Goal: Register for event/course

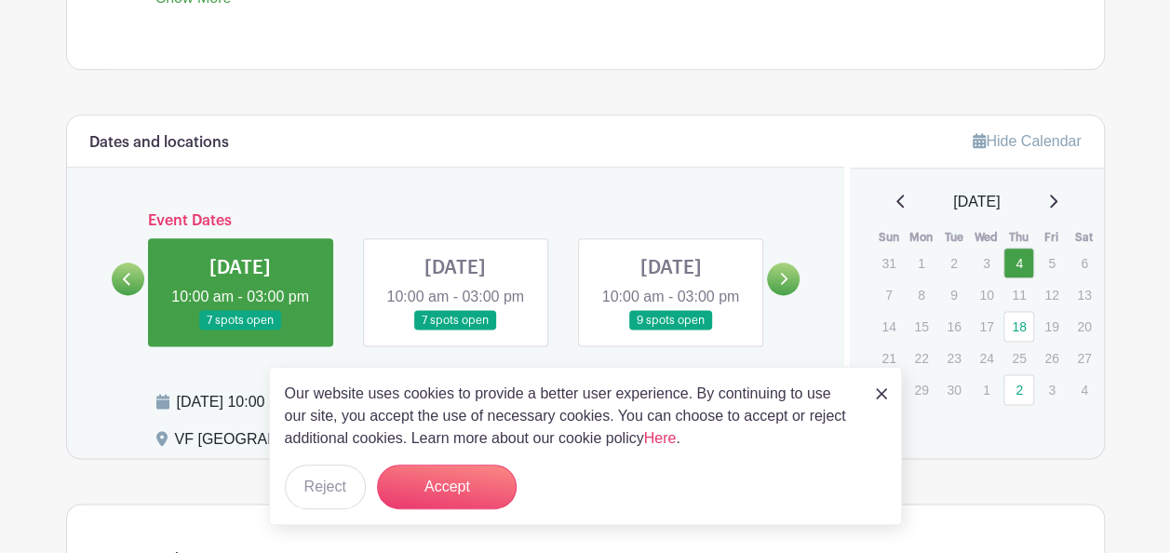
click at [883, 395] on img at bounding box center [881, 393] width 11 height 11
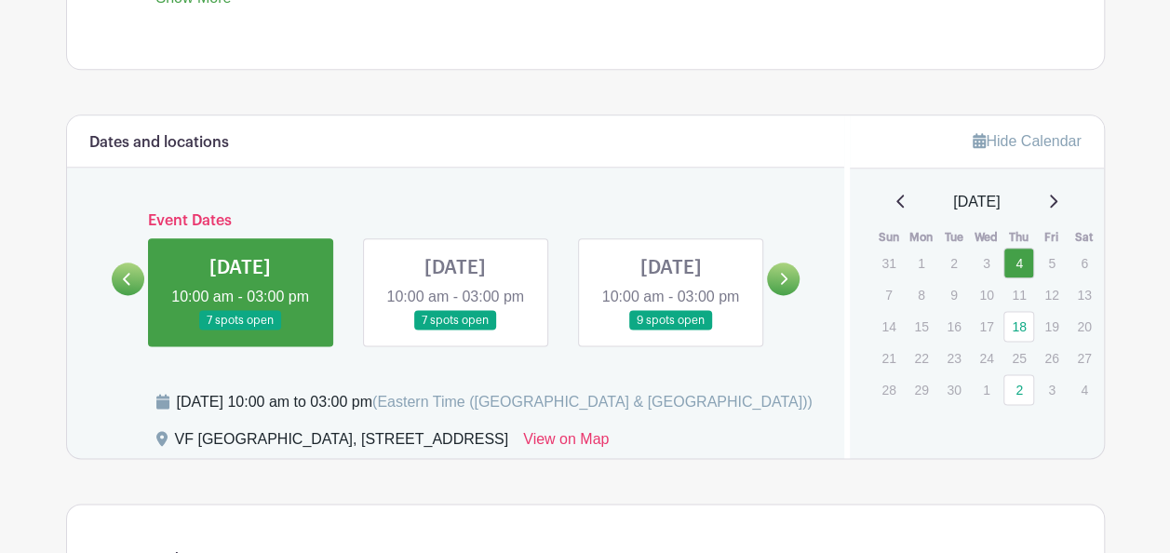
click at [670, 331] on link at bounding box center [670, 331] width 0 height 0
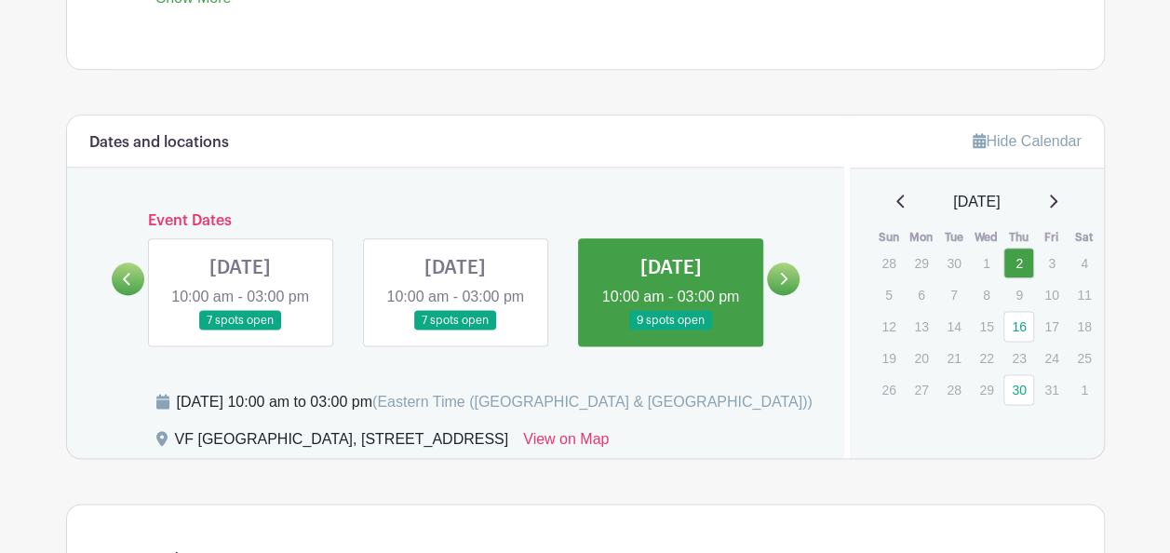
click at [670, 331] on link at bounding box center [670, 331] width 0 height 0
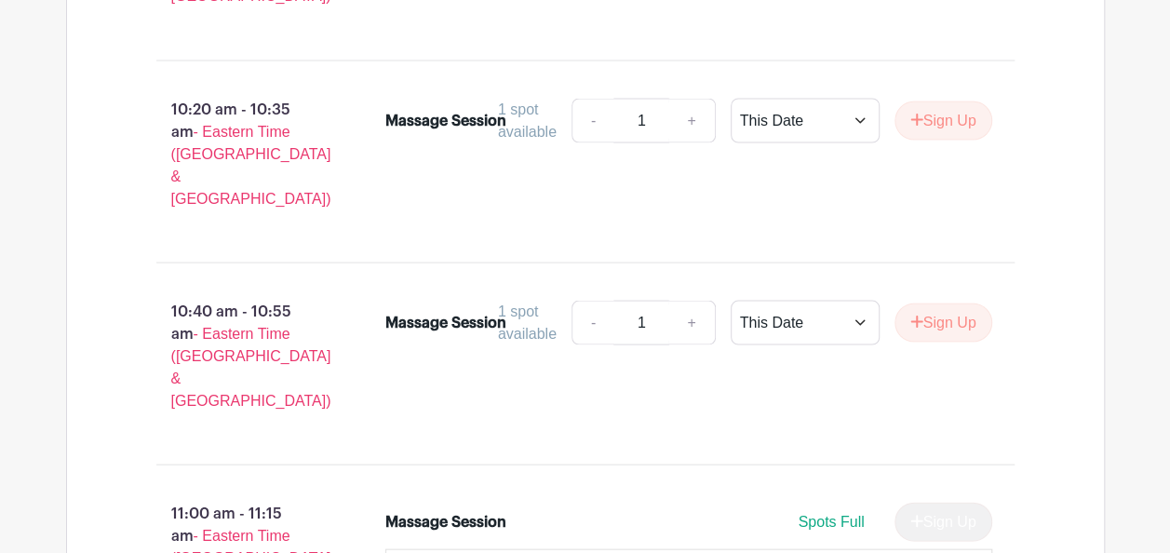
scroll to position [1678, 0]
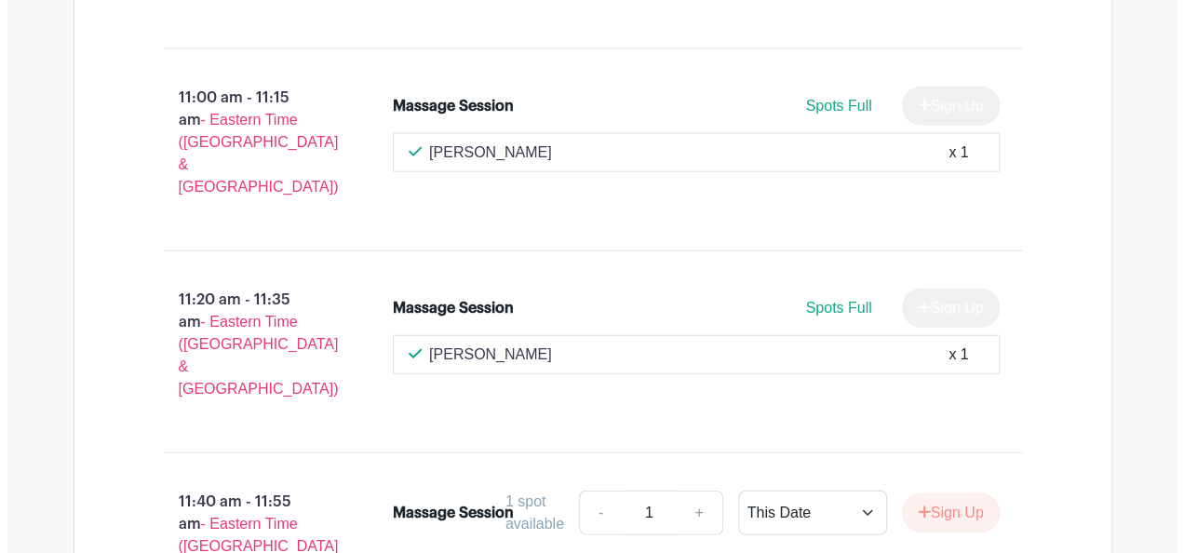
scroll to position [2253, 0]
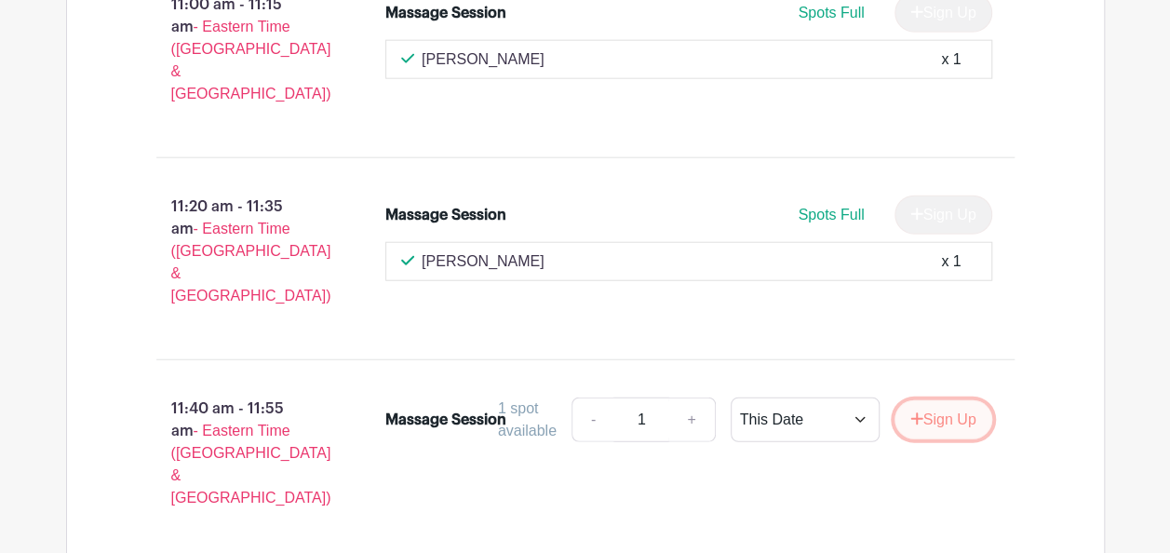
click at [942, 400] on button "Sign Up" at bounding box center [944, 419] width 98 height 39
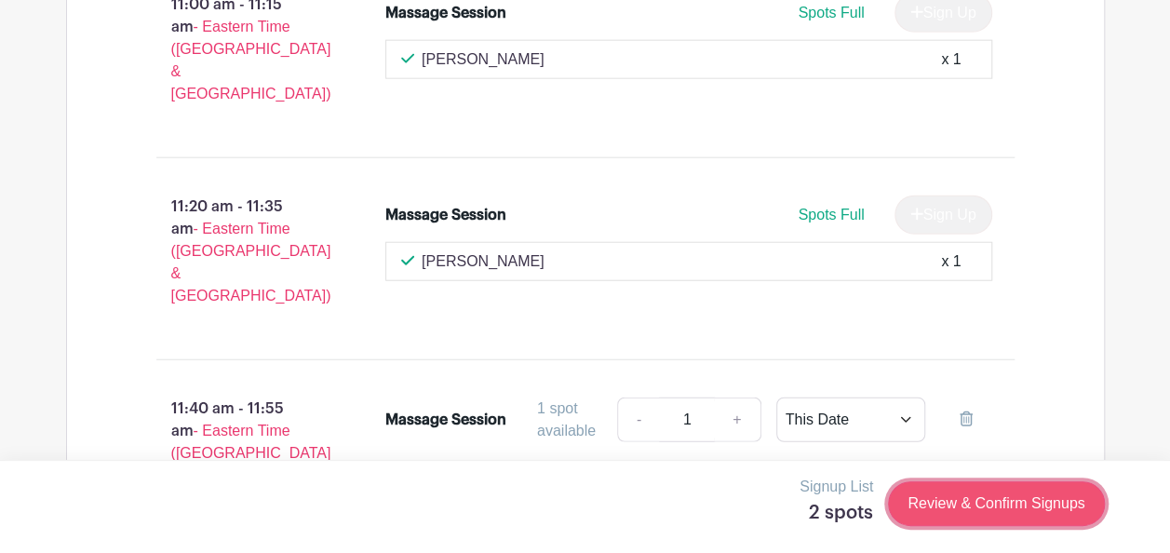
click at [979, 497] on link "Review & Confirm Signups" at bounding box center [996, 503] width 216 height 45
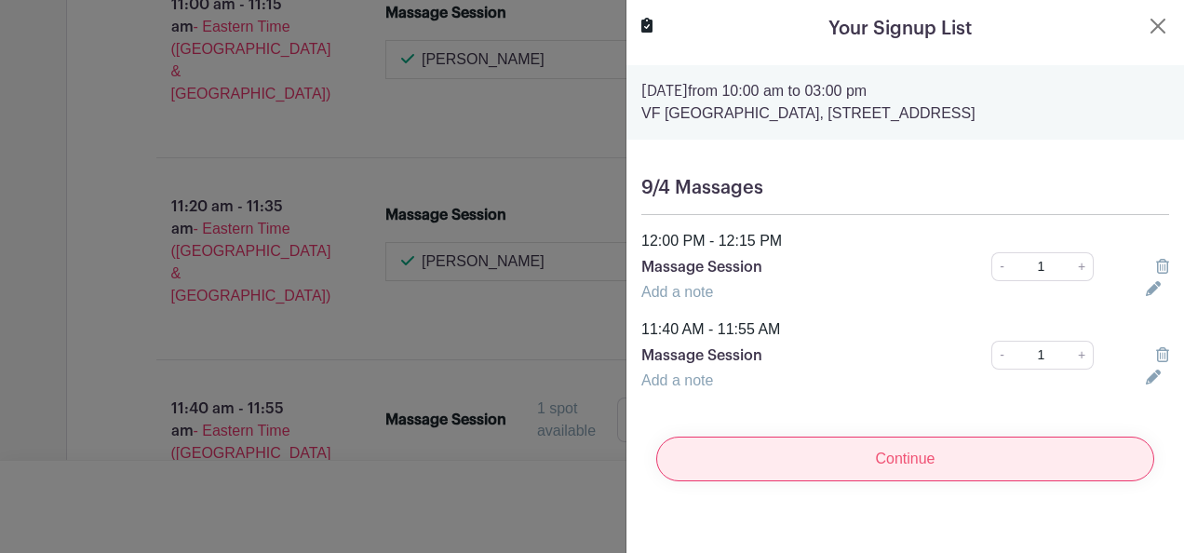
click at [890, 479] on input "Continue" at bounding box center [905, 459] width 498 height 45
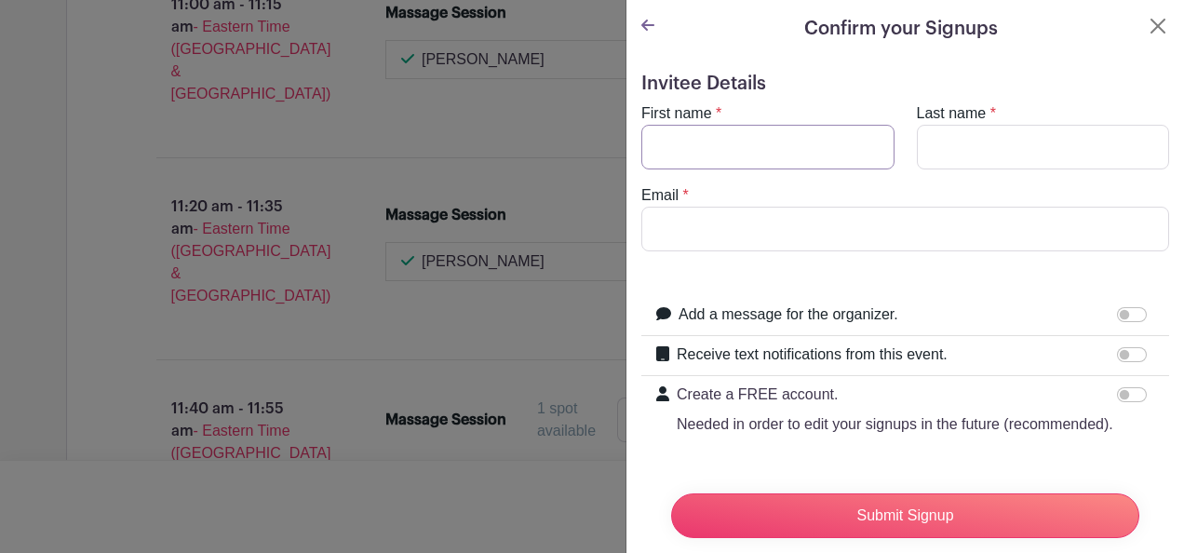
click at [750, 144] on input "First name" at bounding box center [767, 147] width 253 height 45
type input "[PERSON_NAME]"
type input "08"
type input "[EMAIL_ADDRESS][DOMAIN_NAME]"
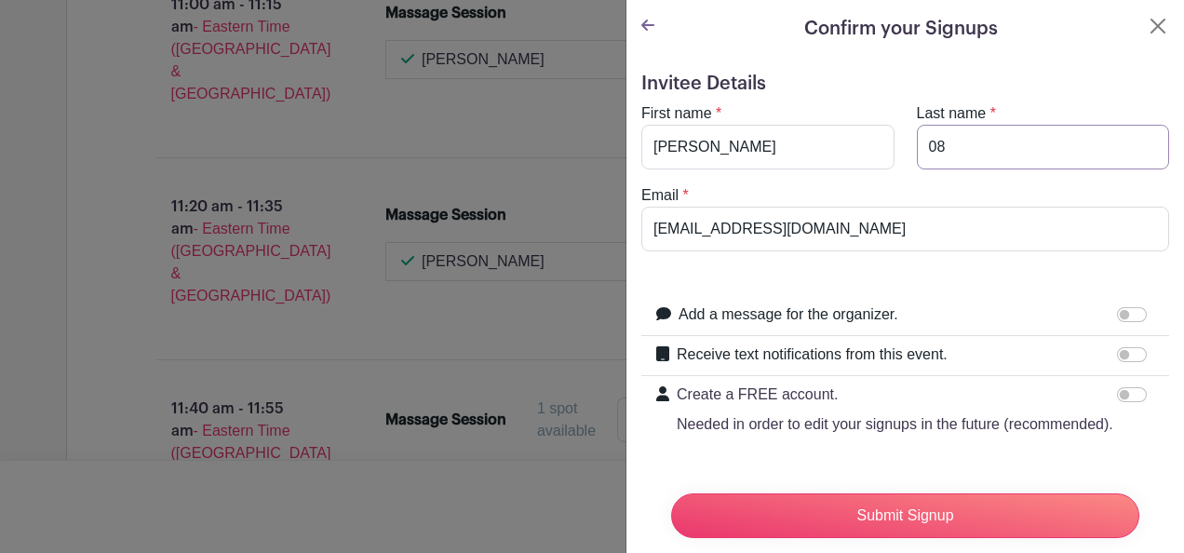
click at [978, 142] on input "08" at bounding box center [1043, 147] width 253 height 45
type input "0"
click at [804, 145] on input "[PERSON_NAME]" at bounding box center [767, 147] width 253 height 45
type input "[PERSON_NAME]"
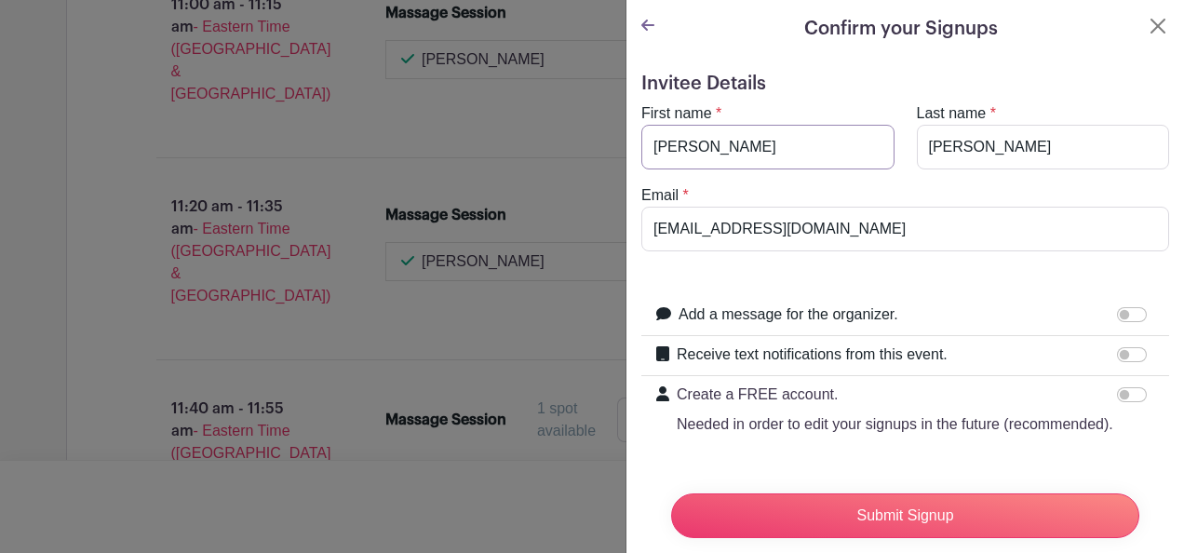
drag, startPoint x: 879, startPoint y: 142, endPoint x: 526, endPoint y: 82, distance: 357.9
type input "[PERSON_NAME]"
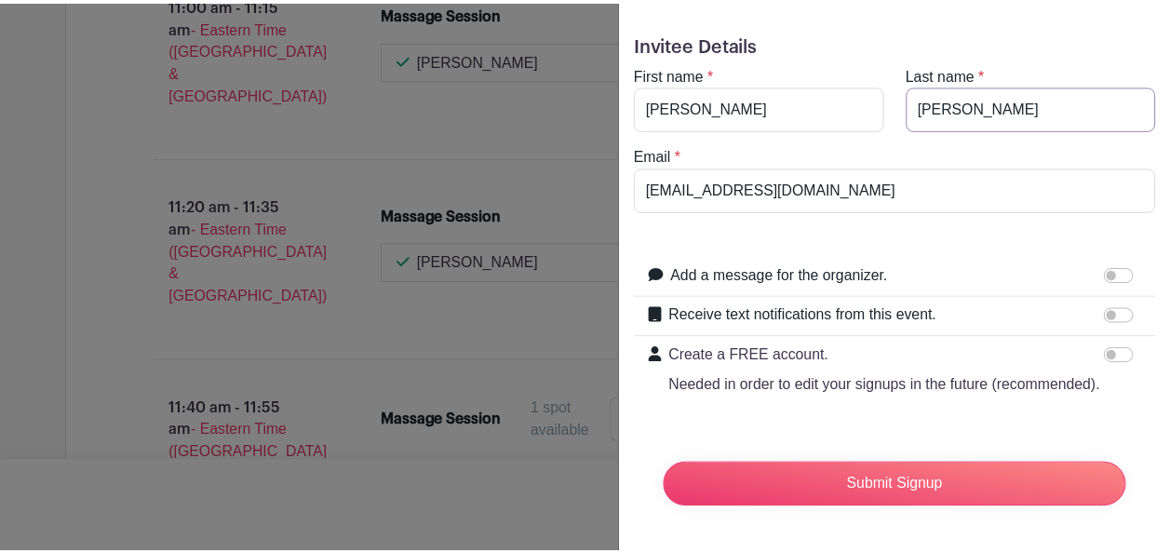
scroll to position [73, 0]
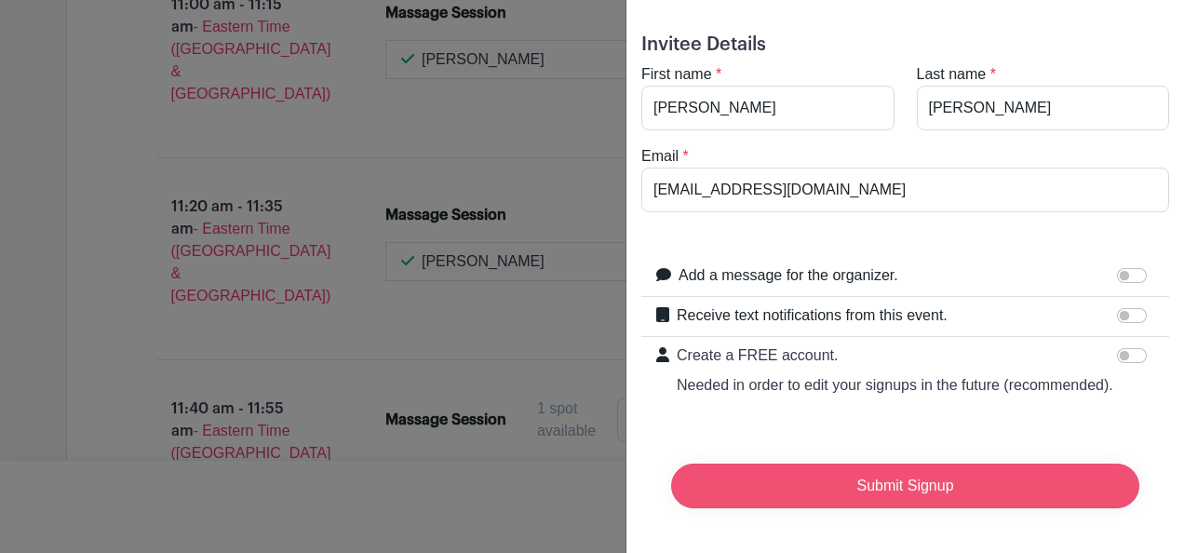
click at [919, 467] on input "Submit Signup" at bounding box center [905, 486] width 468 height 45
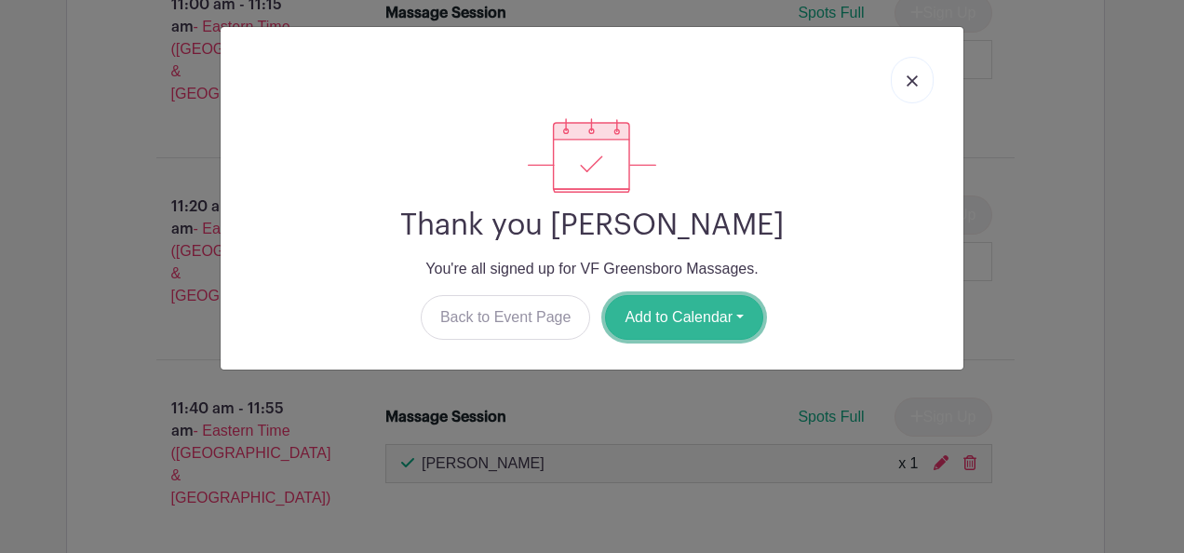
click at [690, 313] on button "Add to Calendar" at bounding box center [684, 317] width 158 height 45
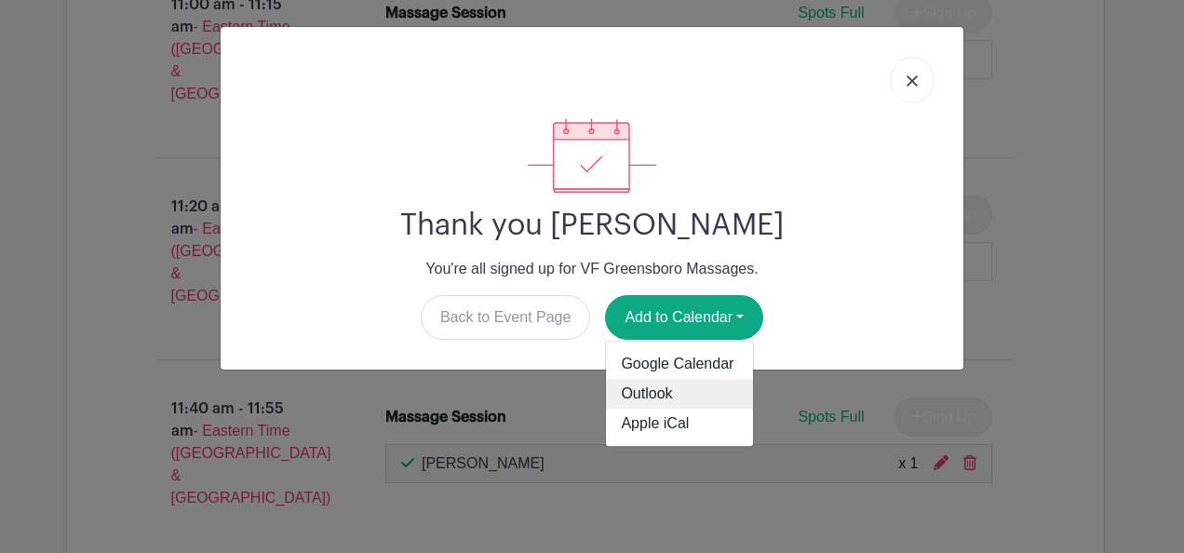
click at [657, 389] on link "Outlook" at bounding box center [679, 395] width 147 height 30
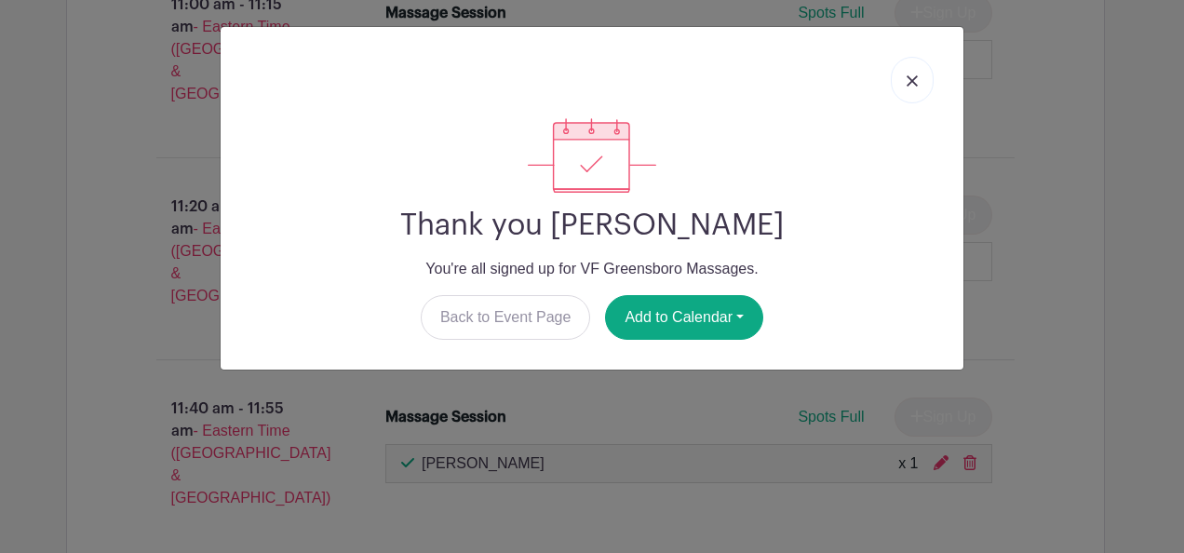
click at [914, 190] on div at bounding box center [592, 155] width 713 height 74
click at [905, 84] on link at bounding box center [912, 80] width 43 height 47
